Goal: Check status: Check status

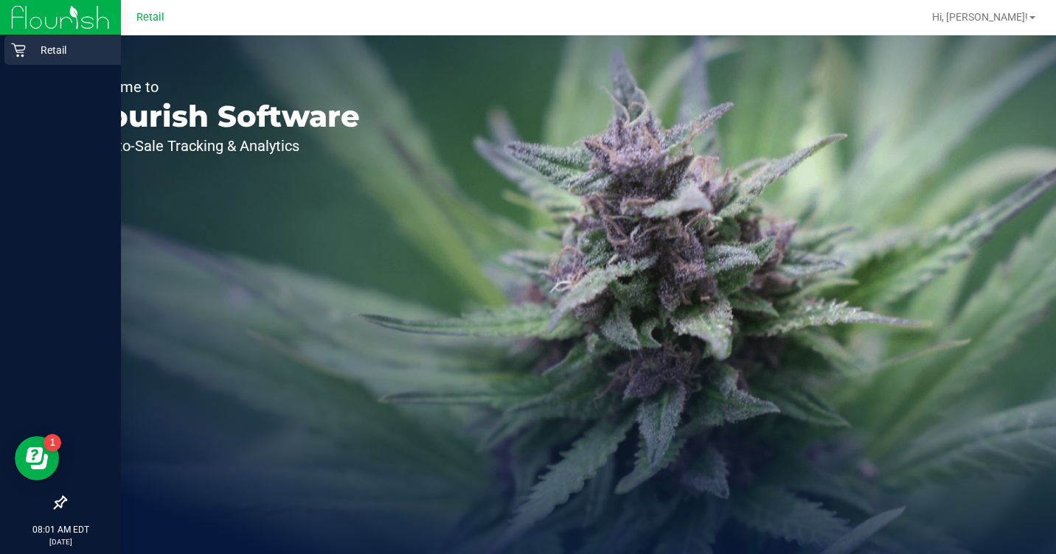
click at [55, 49] on p "Retail" at bounding box center [70, 50] width 88 height 18
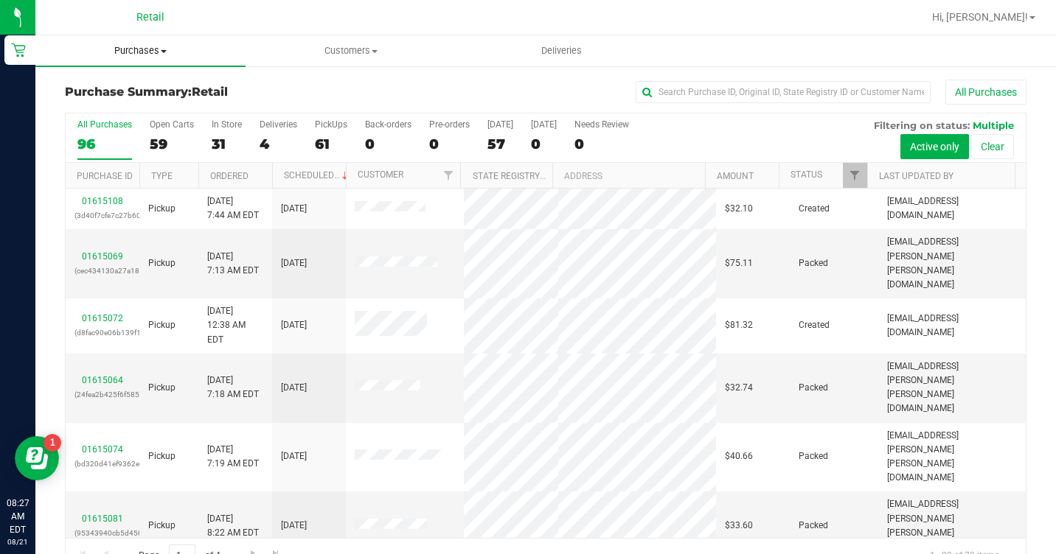
click at [165, 52] on span at bounding box center [164, 51] width 6 height 3
click at [108, 128] on span "All purchases" at bounding box center [87, 124] width 105 height 13
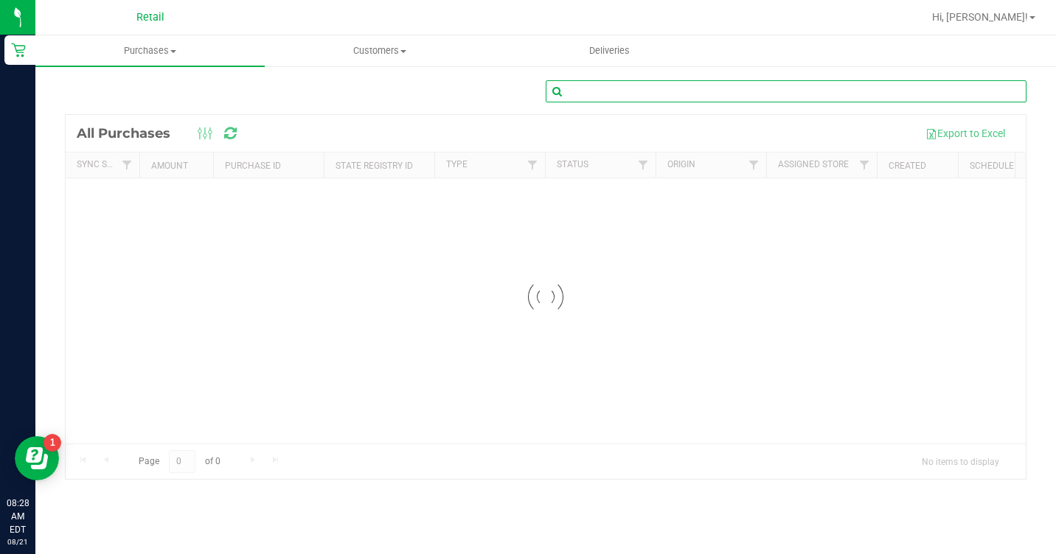
click at [627, 97] on input "text" at bounding box center [785, 91] width 481 height 22
type input "cadie"
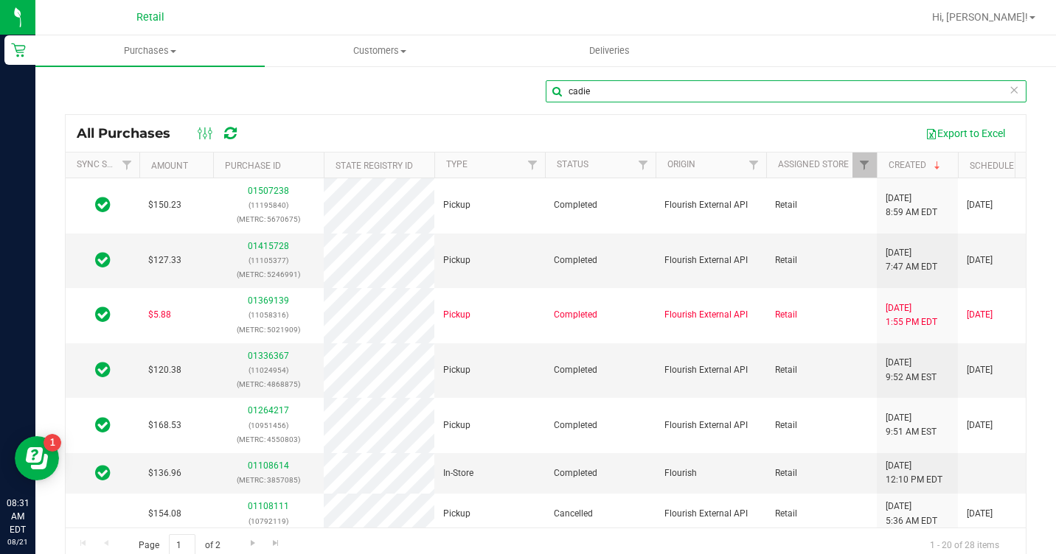
click at [610, 91] on input "cadie" at bounding box center [785, 91] width 481 height 22
